Goal: Task Accomplishment & Management: Manage account settings

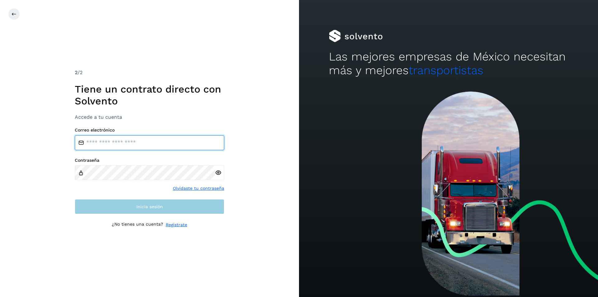
type input "**********"
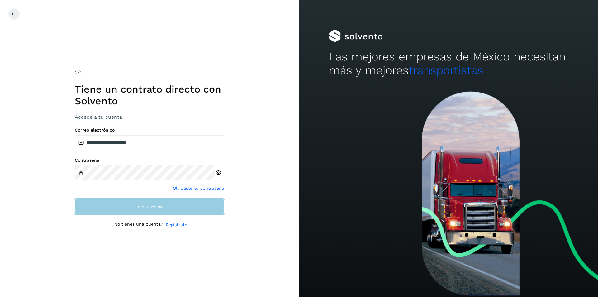
click at [182, 202] on button "Inicia sesión" at bounding box center [150, 206] width 150 height 15
